Goal: Transaction & Acquisition: Purchase product/service

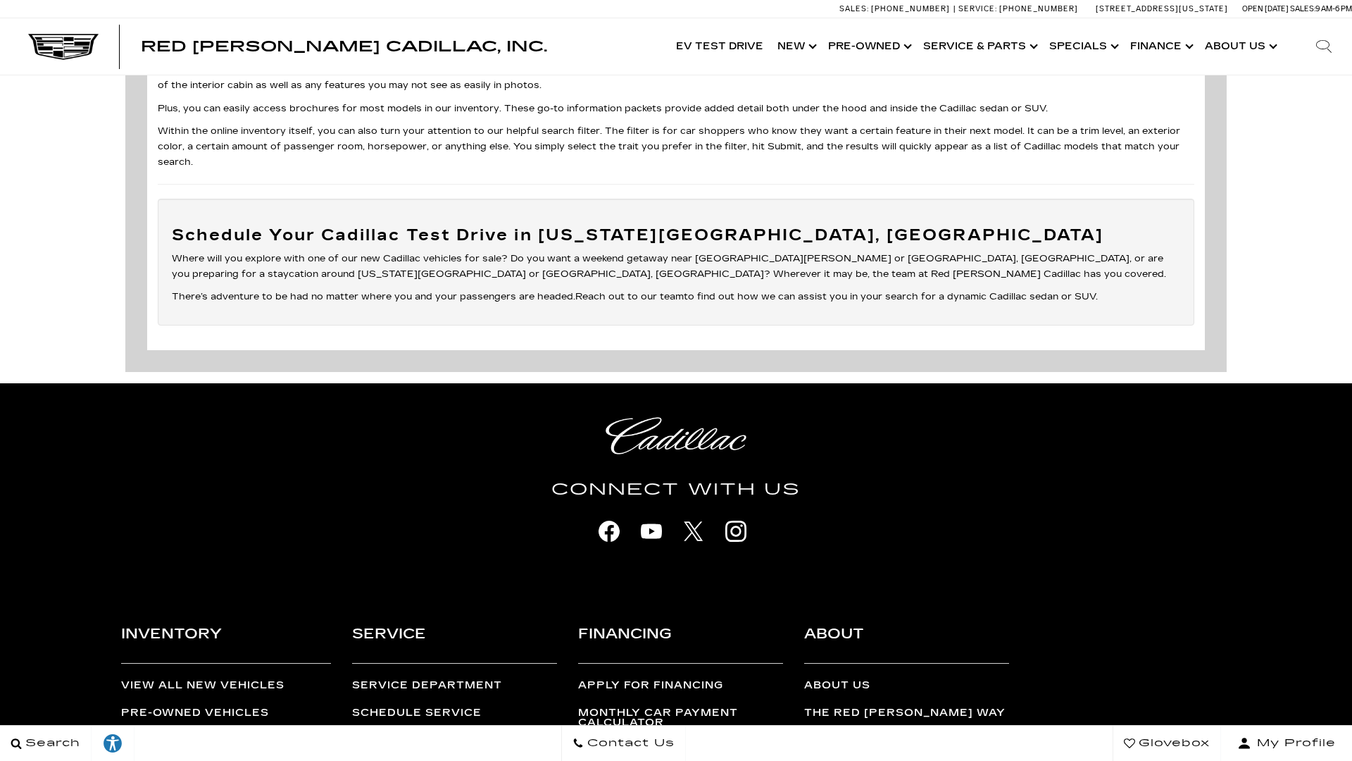
scroll to position [4942, 0]
